Goal: Transaction & Acquisition: Purchase product/service

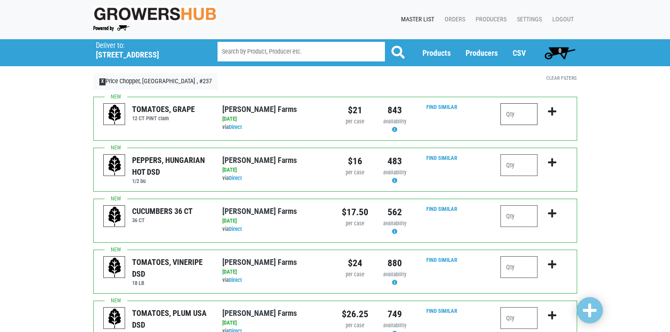
click at [510, 113] on input "number" at bounding box center [519, 114] width 37 height 22
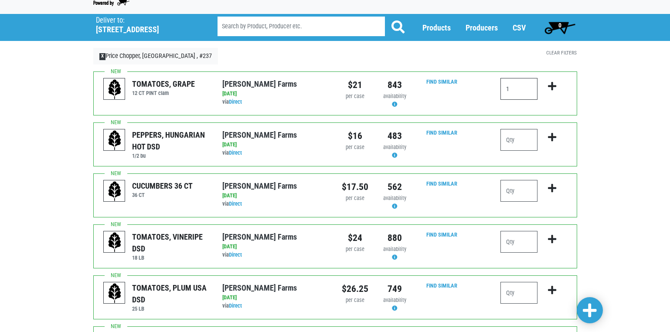
scroll to position [44, 0]
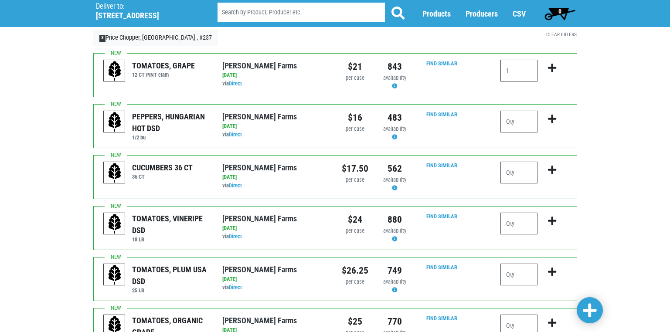
type input "1"
click at [509, 223] on input "number" at bounding box center [519, 224] width 37 height 22
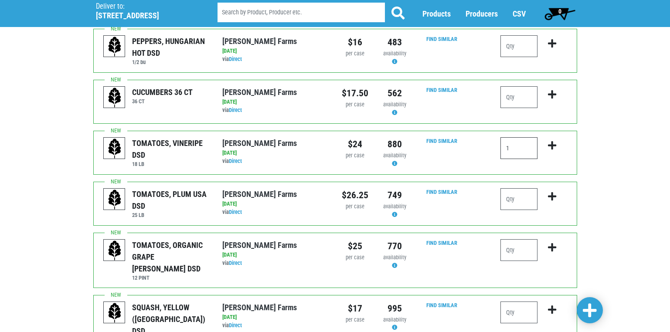
scroll to position [131, 0]
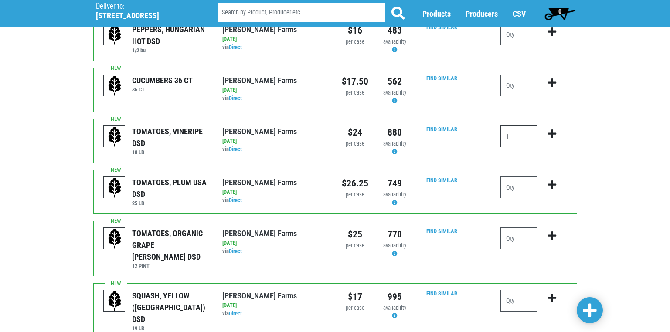
type input "1"
click at [509, 190] on input "number" at bounding box center [519, 188] width 37 height 22
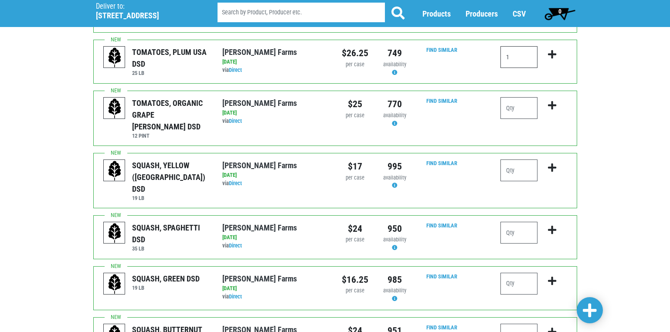
scroll to position [262, 0]
type input "1"
click at [512, 272] on input "number" at bounding box center [519, 283] width 37 height 22
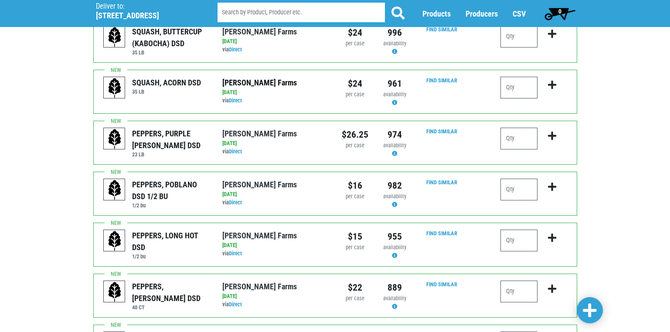
scroll to position [654, 0]
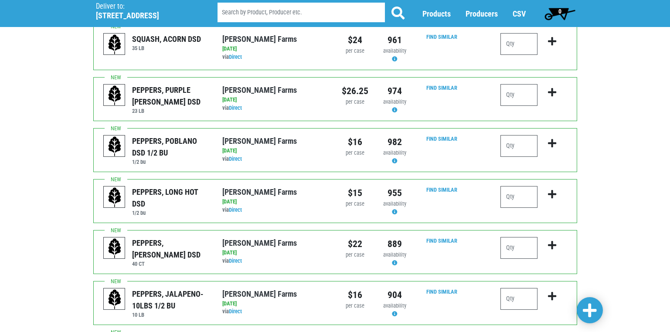
type input "1"
click at [514, 237] on input "number" at bounding box center [519, 248] width 37 height 22
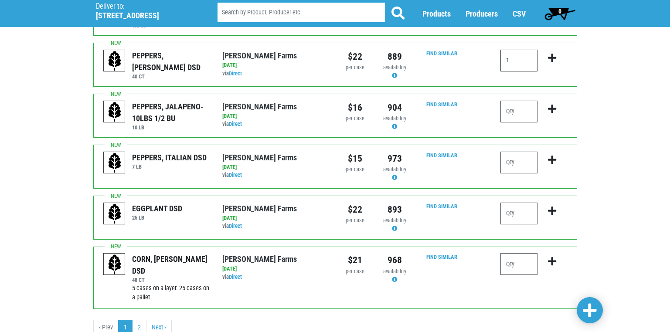
scroll to position [851, 0]
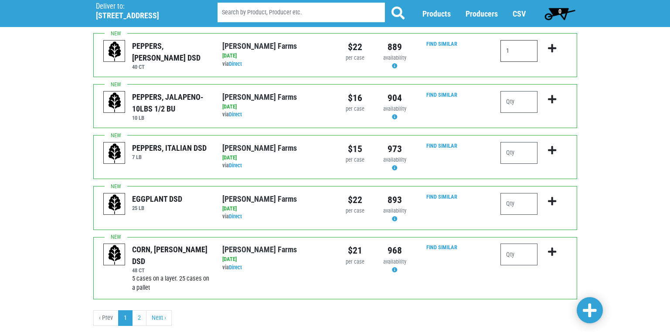
type input "1"
click at [509, 244] on input "number" at bounding box center [519, 255] width 37 height 22
type input "2"
click at [589, 314] on span at bounding box center [590, 311] width 14 height 16
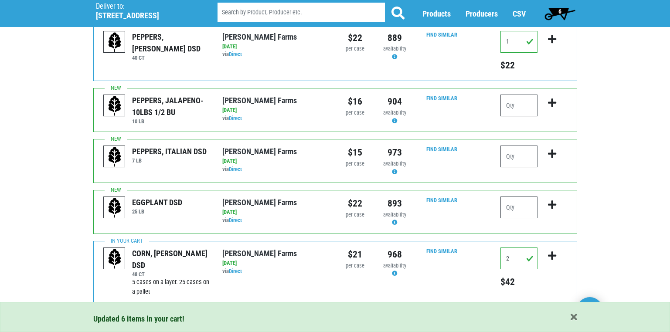
scroll to position [916, 0]
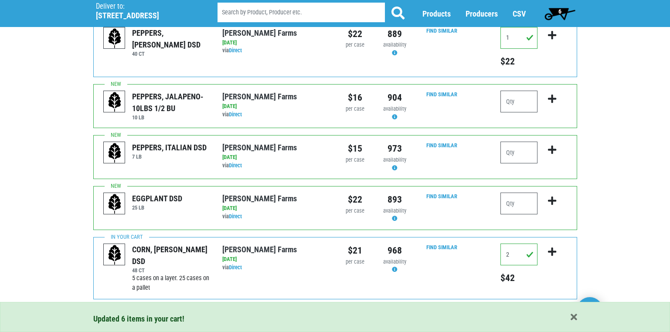
click at [138, 310] on link "2" at bounding box center [139, 318] width 14 height 16
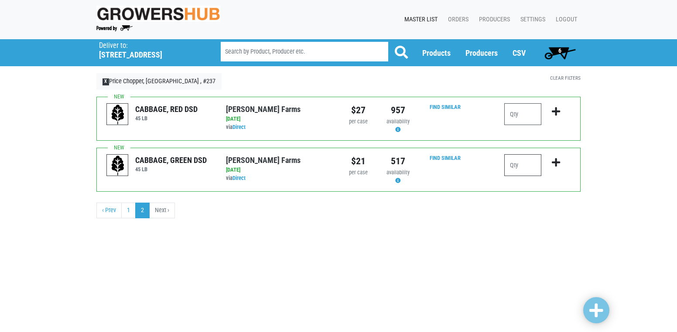
click at [513, 167] on input "number" at bounding box center [522, 165] width 37 height 22
type input "2"
click at [605, 311] on link at bounding box center [596, 310] width 26 height 26
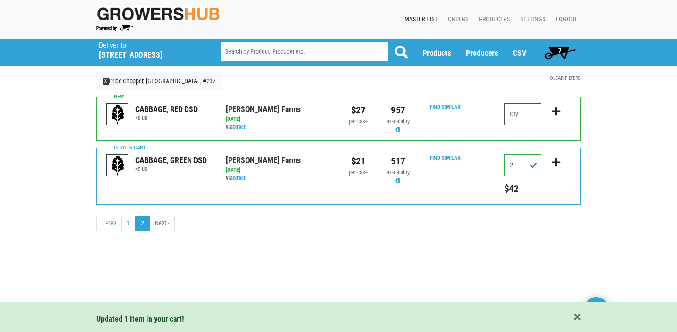
click at [562, 50] on span "7" at bounding box center [559, 52] width 39 height 17
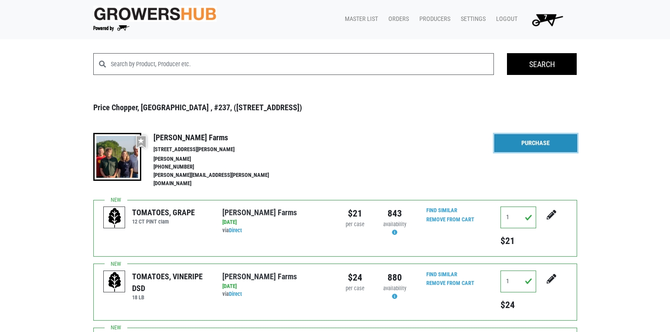
click at [525, 139] on link "Purchase" at bounding box center [535, 143] width 83 height 18
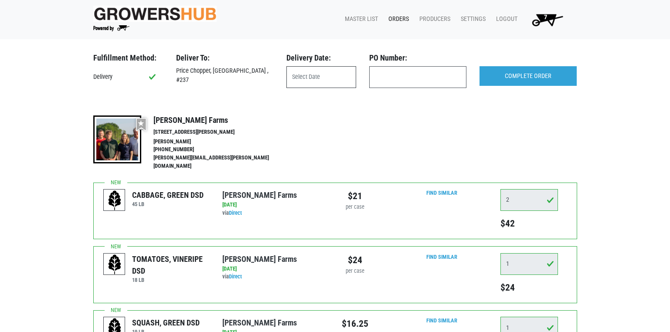
click at [299, 78] on input "text" at bounding box center [321, 77] width 70 height 22
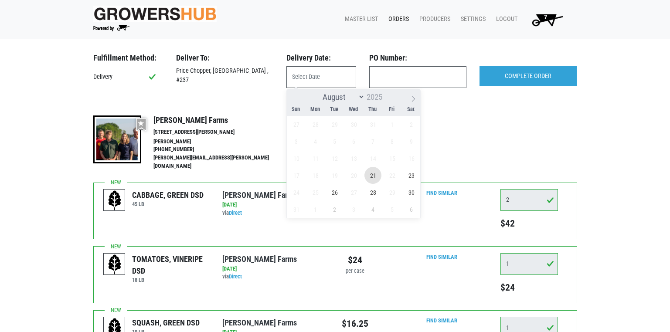
click at [375, 178] on span "21" at bounding box center [372, 175] width 17 height 17
type input "[DATE]"
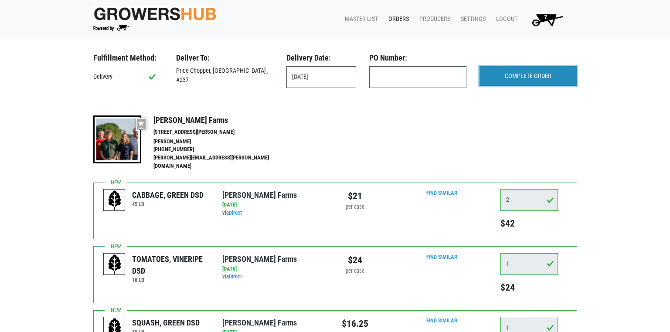
click at [549, 77] on input "COMPLETE ORDER" at bounding box center [528, 76] width 97 height 20
